Goal: Information Seeking & Learning: Learn about a topic

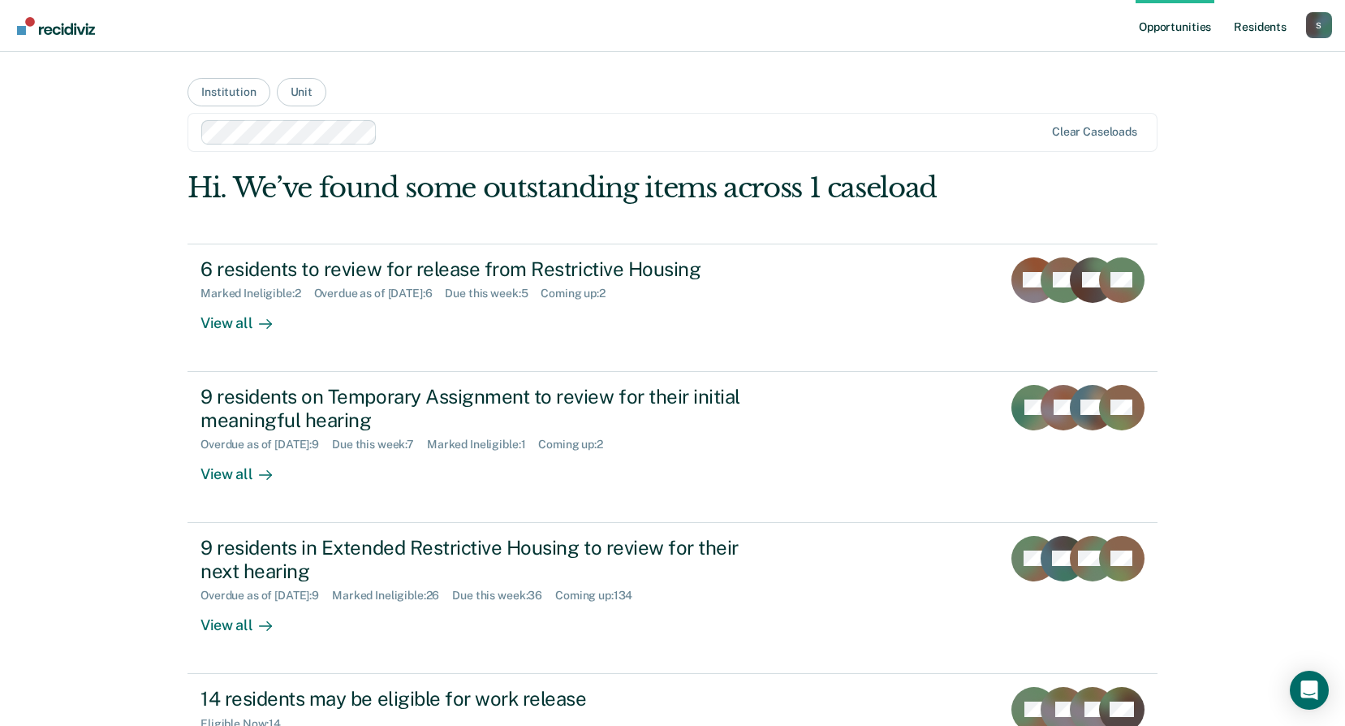
click at [1264, 25] on link "Resident s" at bounding box center [1259, 26] width 59 height 52
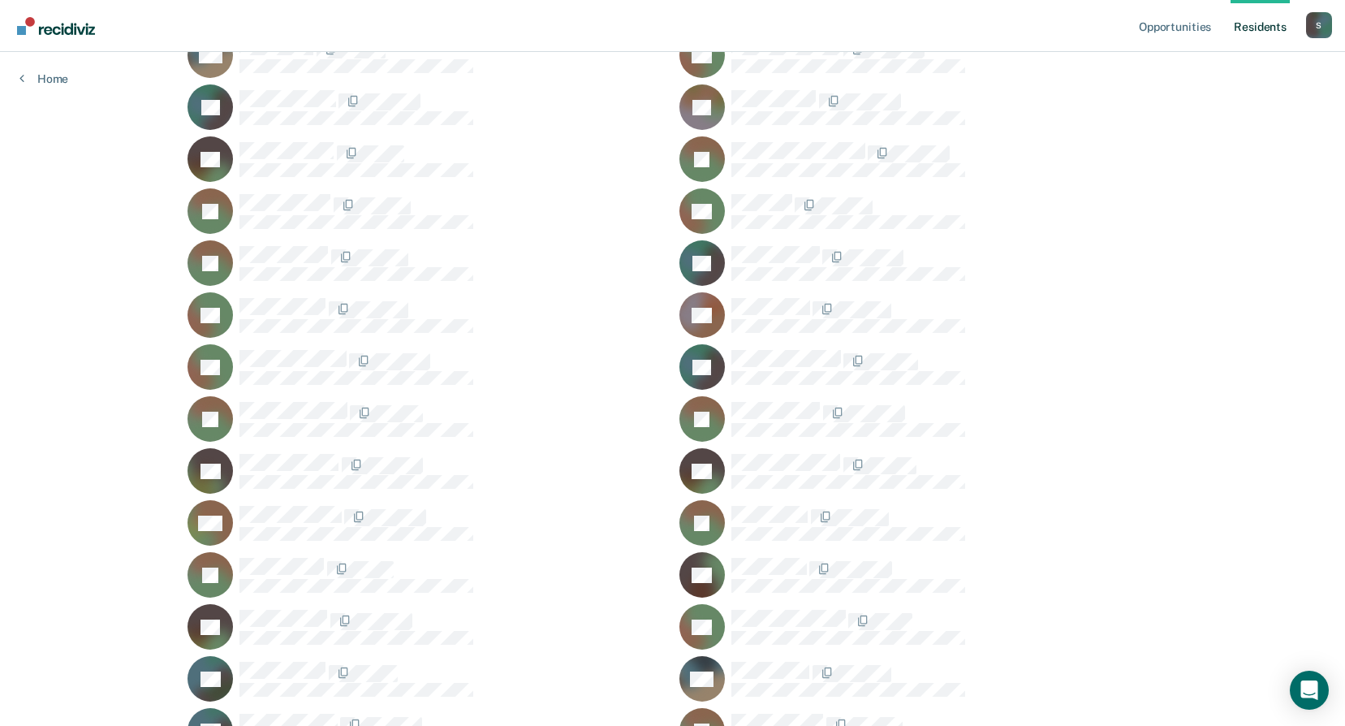
scroll to position [15663, 0]
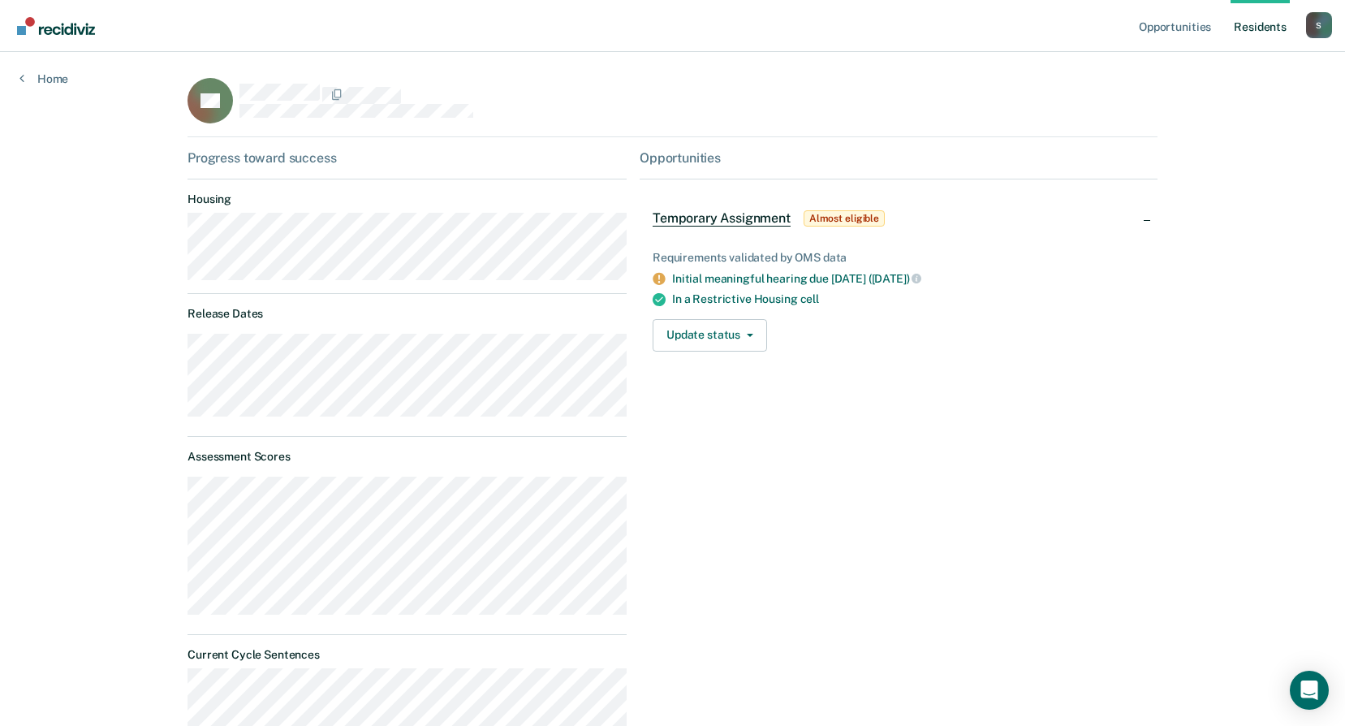
click at [1267, 29] on link "Resident s" at bounding box center [1259, 26] width 59 height 52
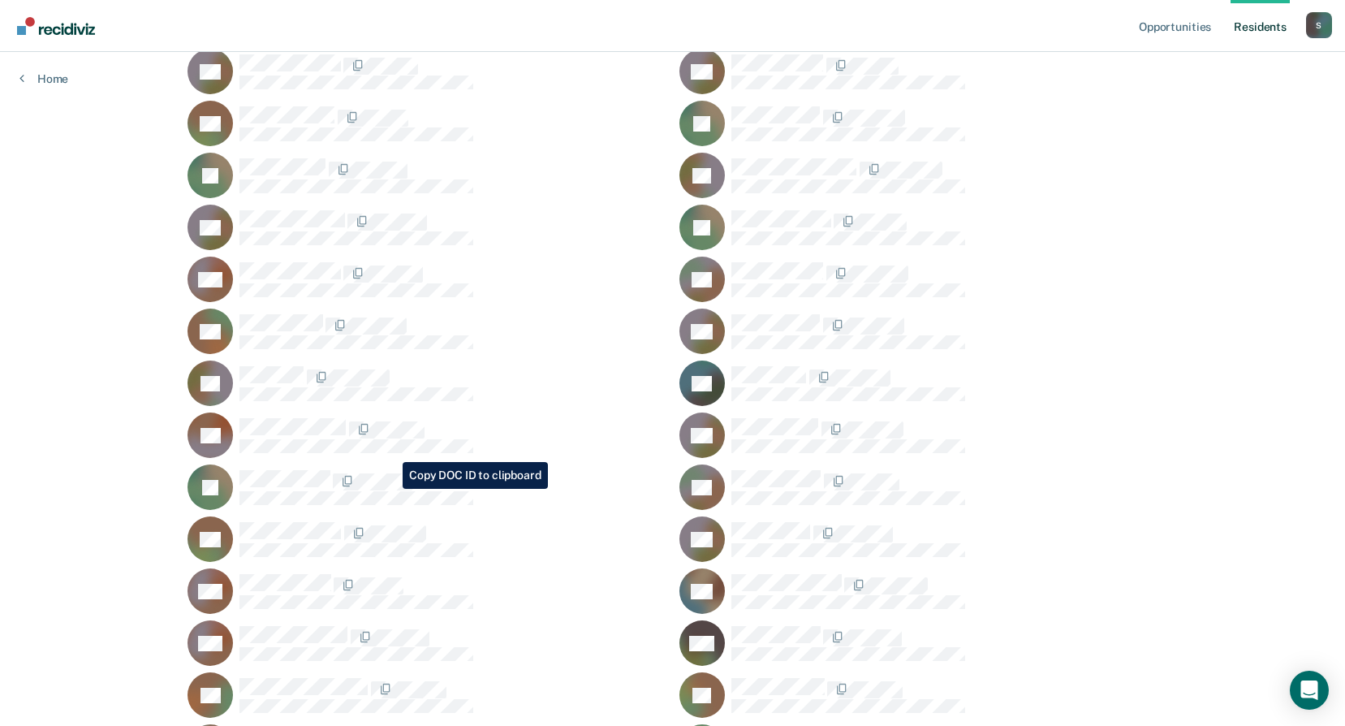
scroll to position [5194, 0]
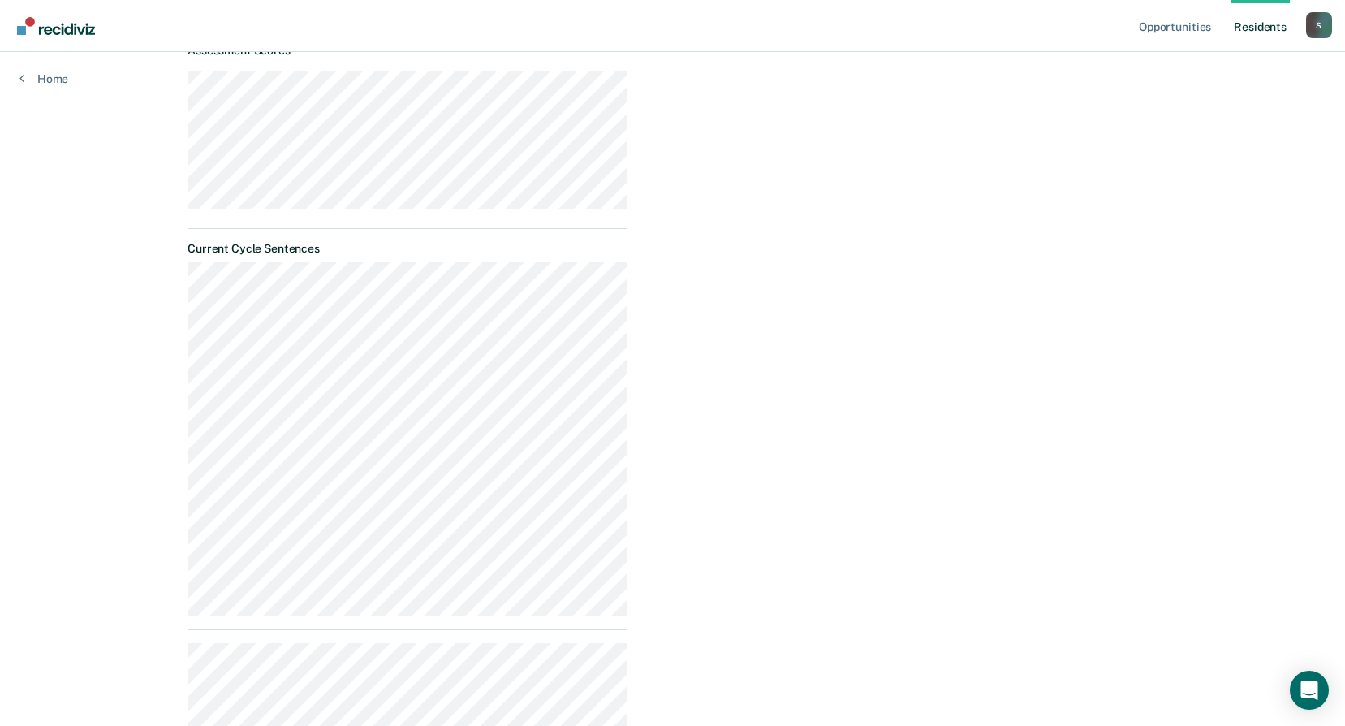
scroll to position [726, 0]
